Goal: Understand process/instructions: Learn how to perform a task or action

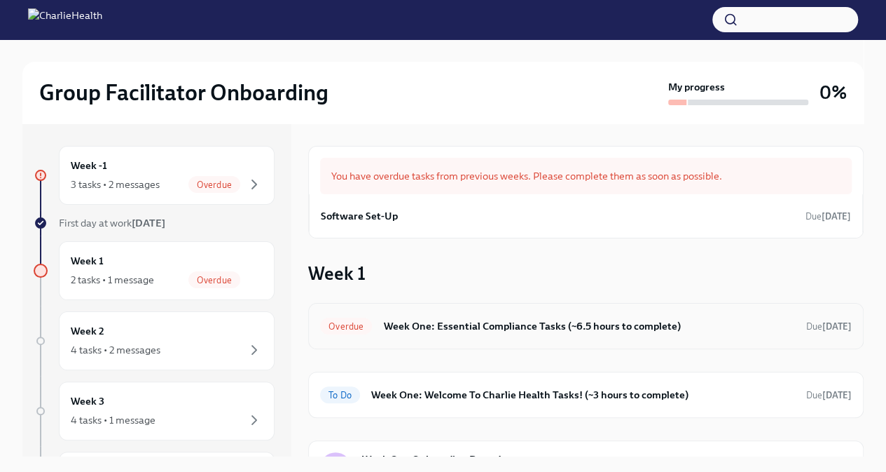
click at [385, 326] on h6 "Week One: Essential Compliance Tasks (~6.5 hours to complete)" at bounding box center [589, 325] width 412 height 15
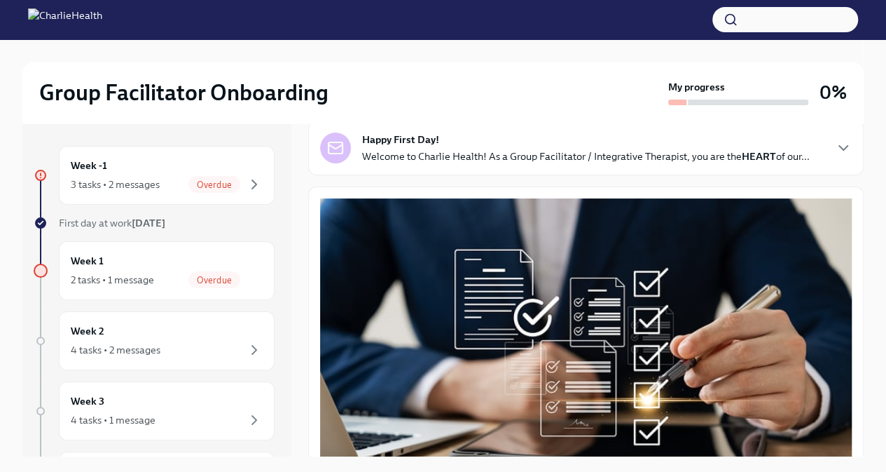
scroll to position [87, 0]
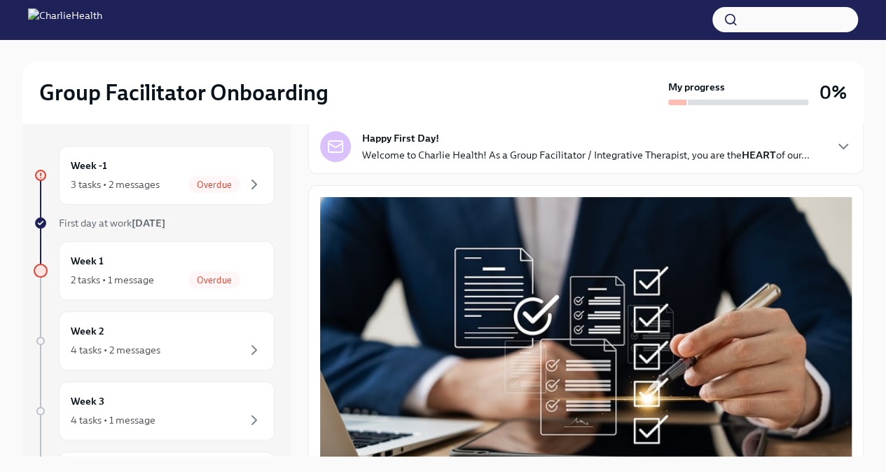
click at [786, 162] on p "Welcome to Charlie Health! As a Group Facilitator / Integrative Therapist, you …" at bounding box center [586, 155] width 448 height 14
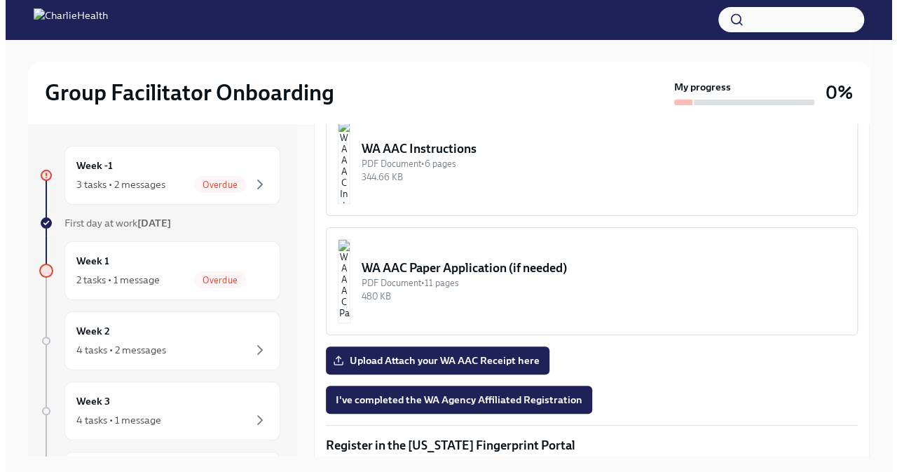
scroll to position [1530, 0]
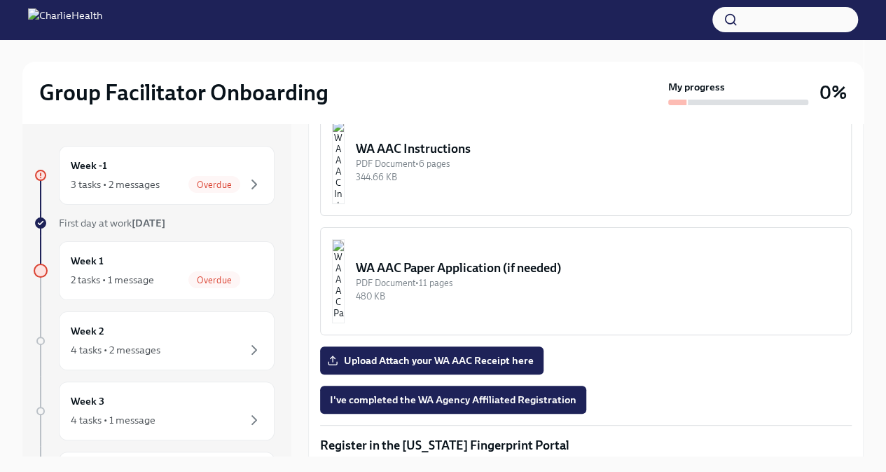
click at [345, 204] on img "button" at bounding box center [338, 162] width 13 height 84
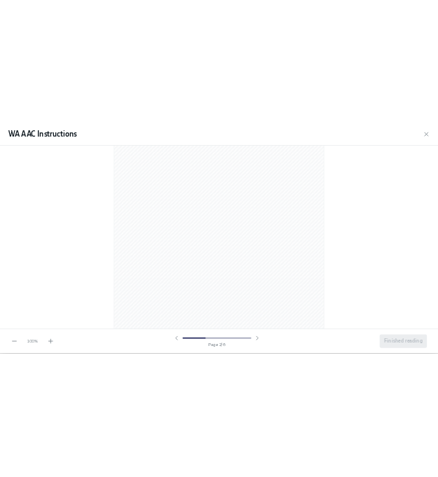
scroll to position [602, 0]
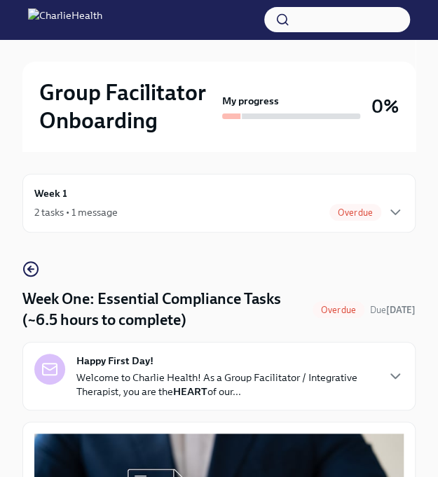
click at [182, 216] on div "2 tasks • 1 message Overdue" at bounding box center [218, 212] width 369 height 17
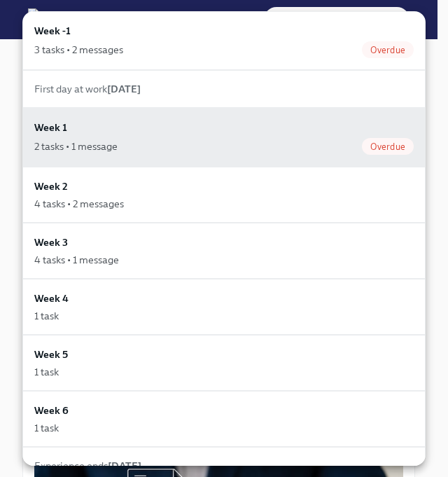
click at [11, 95] on div at bounding box center [224, 238] width 448 height 477
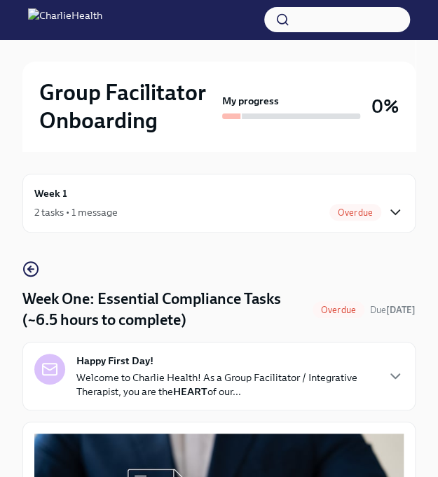
click at [393, 207] on icon "button" at bounding box center [395, 212] width 17 height 17
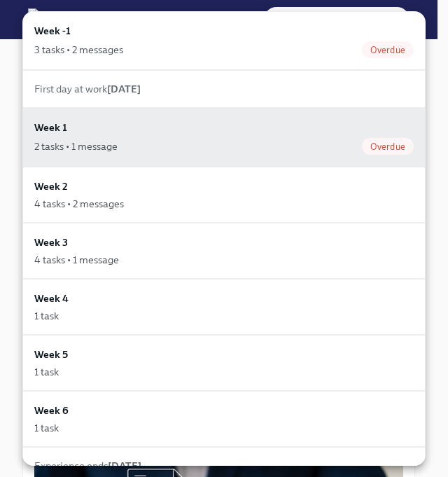
click at [437, 121] on div at bounding box center [224, 238] width 448 height 477
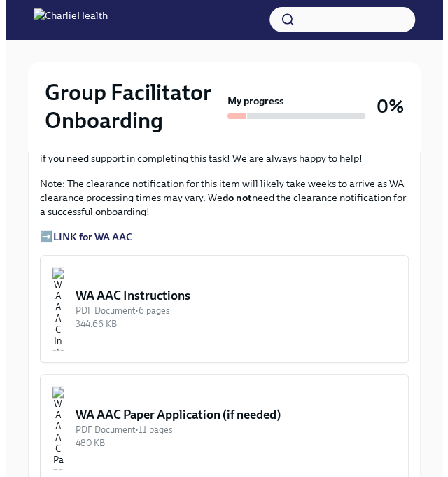
scroll to position [1231, 0]
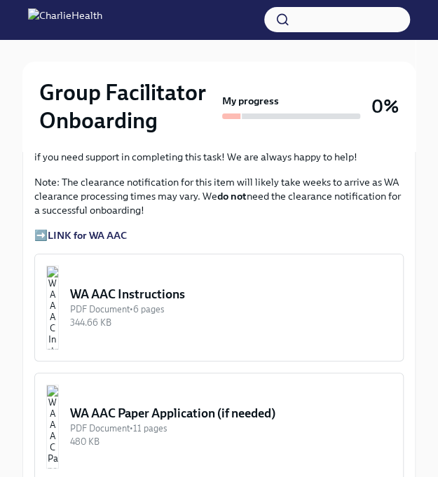
click at [208, 303] on div "PDF Document • 6 pages" at bounding box center [231, 309] width 322 height 13
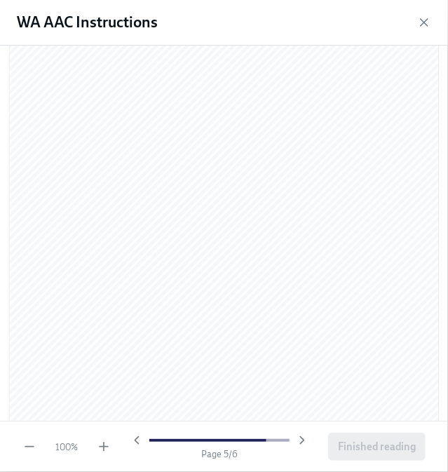
scroll to position [3039, 0]
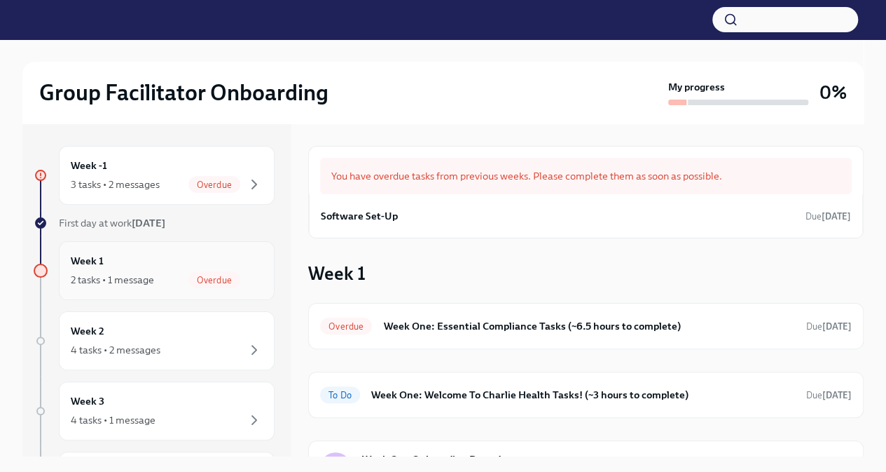
scroll to position [3, 0]
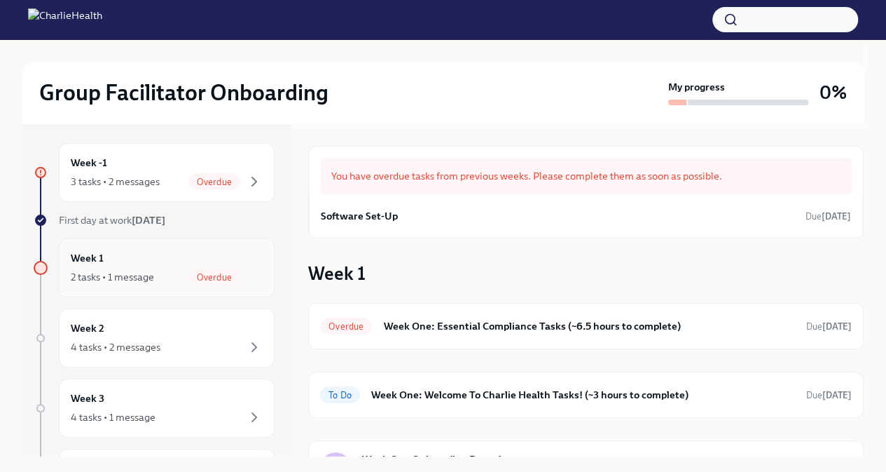
click at [164, 261] on div "Week 1 2 tasks • 1 message Overdue" at bounding box center [167, 267] width 192 height 35
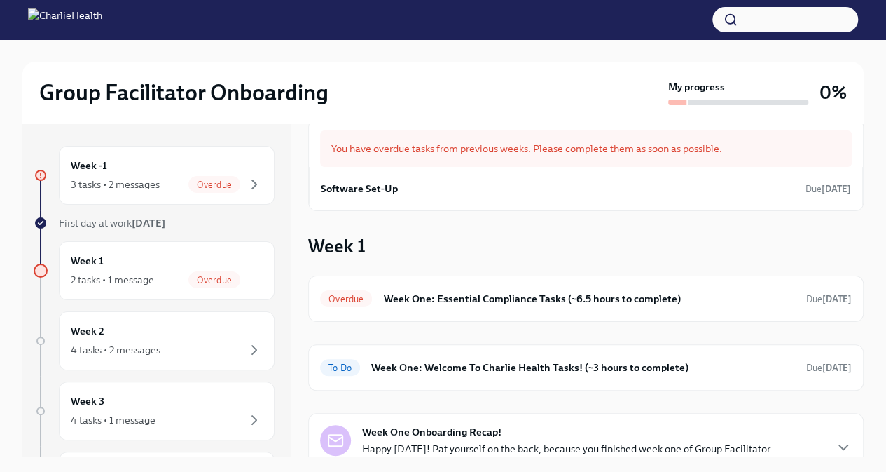
scroll to position [50, 0]
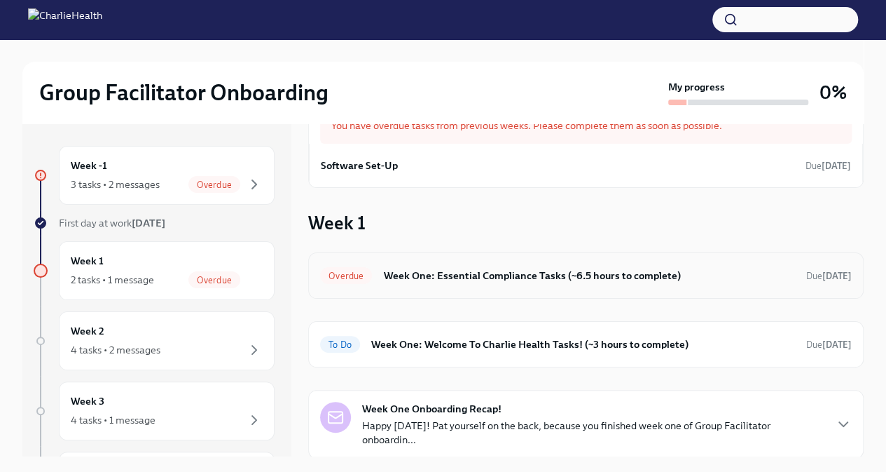
click at [408, 277] on h6 "Week One: Essential Compliance Tasks (~6.5 hours to complete)" at bounding box center [589, 275] width 412 height 15
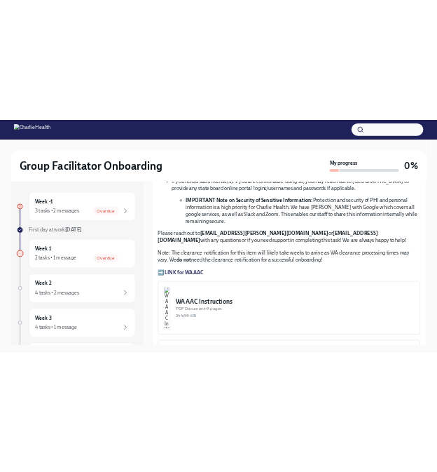
scroll to position [926, 0]
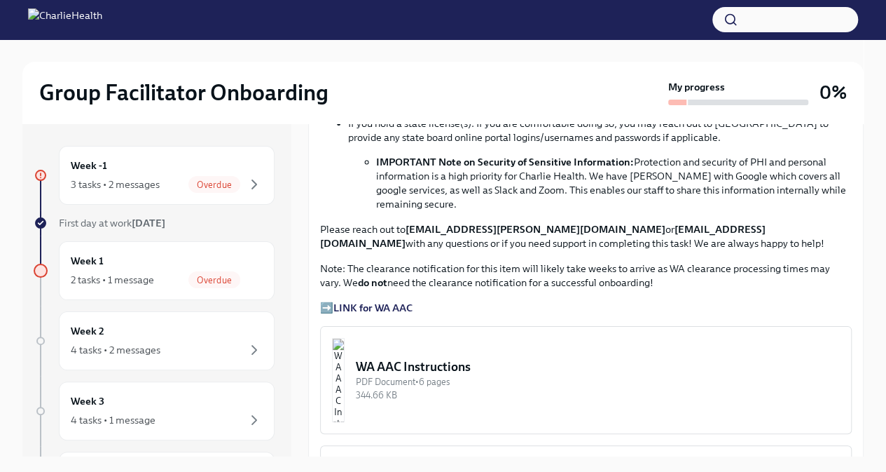
click at [374, 314] on strong "LINK for WA AAC" at bounding box center [372, 307] width 79 height 13
click at [345, 379] on img "button" at bounding box center [338, 380] width 13 height 84
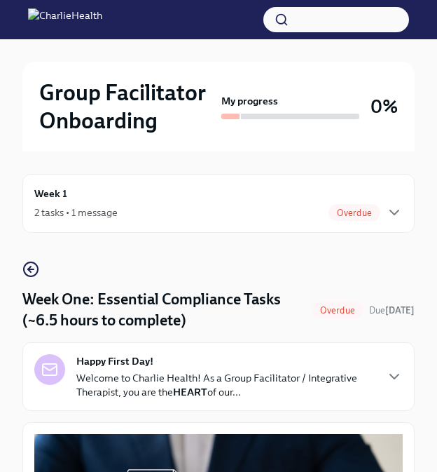
click at [317, 216] on div "2 tasks • 1 message Overdue" at bounding box center [218, 212] width 369 height 17
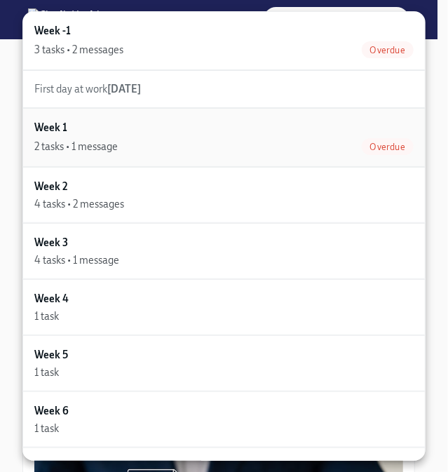
click at [115, 139] on div "2 tasks • 1 message" at bounding box center [75, 146] width 83 height 14
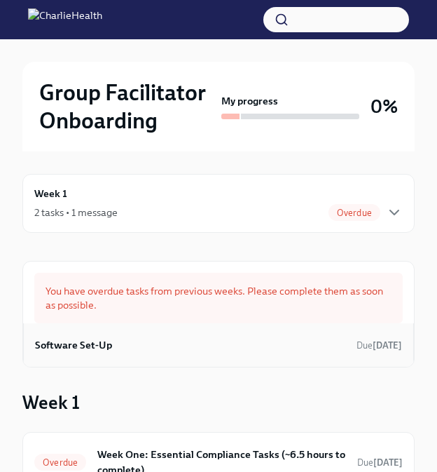
scroll to position [1, 0]
click at [80, 336] on h6 "Software Set-Up" at bounding box center [73, 343] width 77 height 15
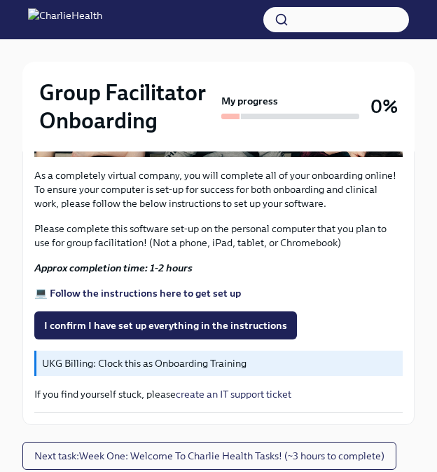
scroll to position [500, 0]
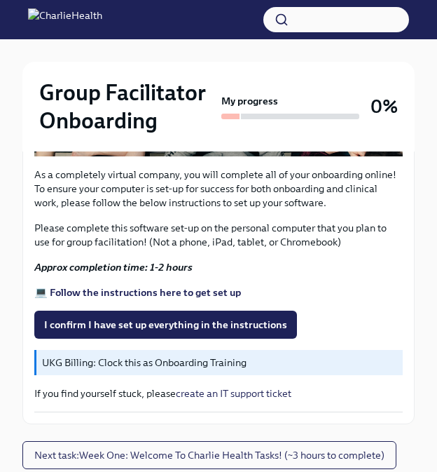
click at [167, 287] on strong "💻 Follow the instructions here to get set up" at bounding box center [137, 292] width 207 height 13
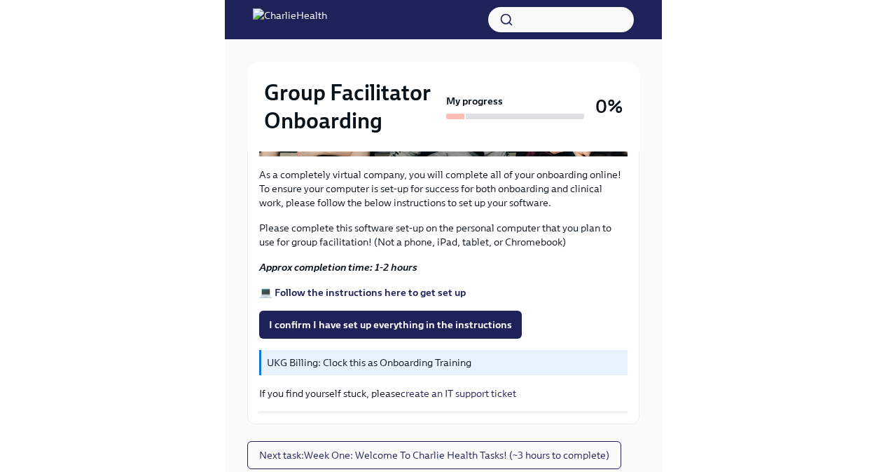
scroll to position [24, 0]
